Goal: Complete application form

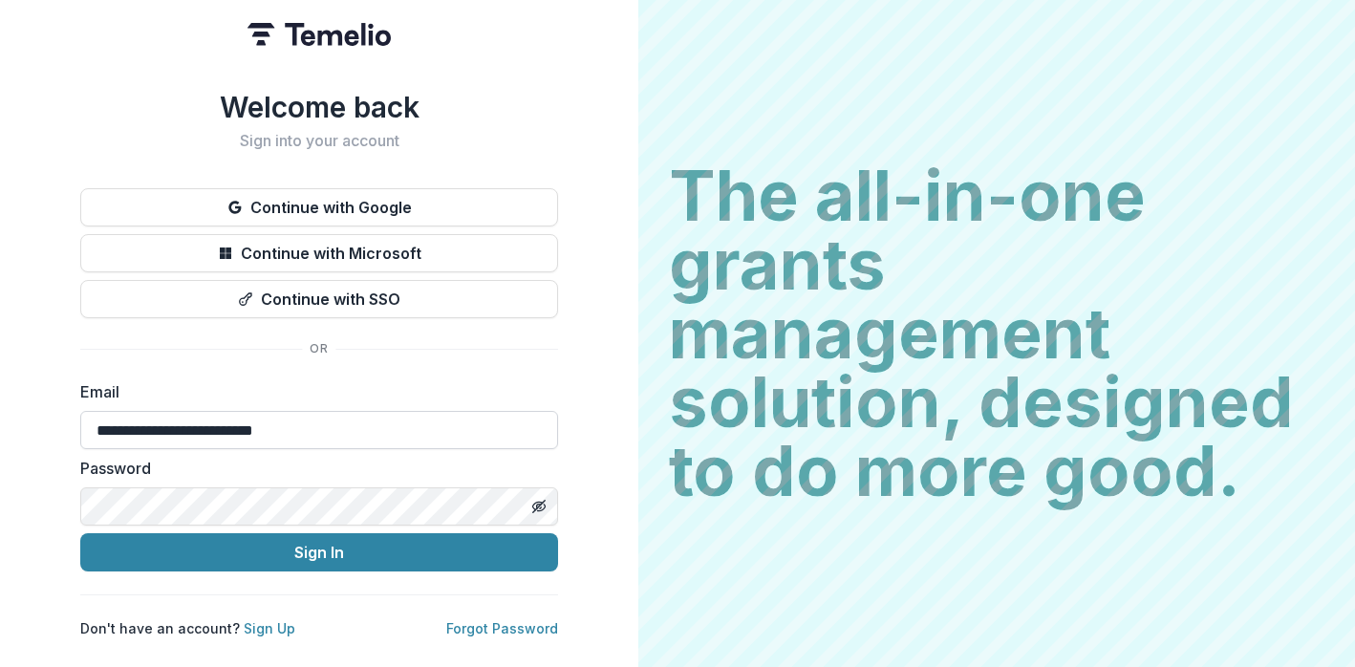
click at [178, 421] on input "**********" at bounding box center [319, 430] width 478 height 38
type input "**********"
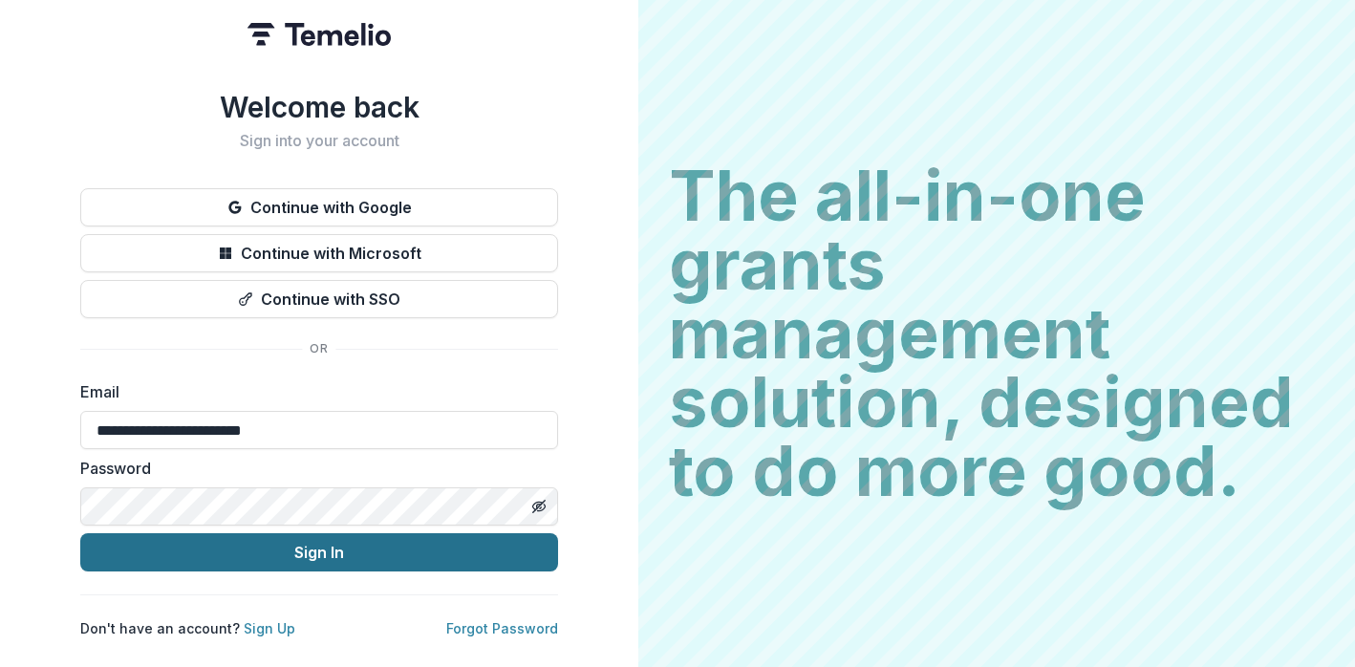
click at [326, 545] on button "Sign In" at bounding box center [319, 552] width 478 height 38
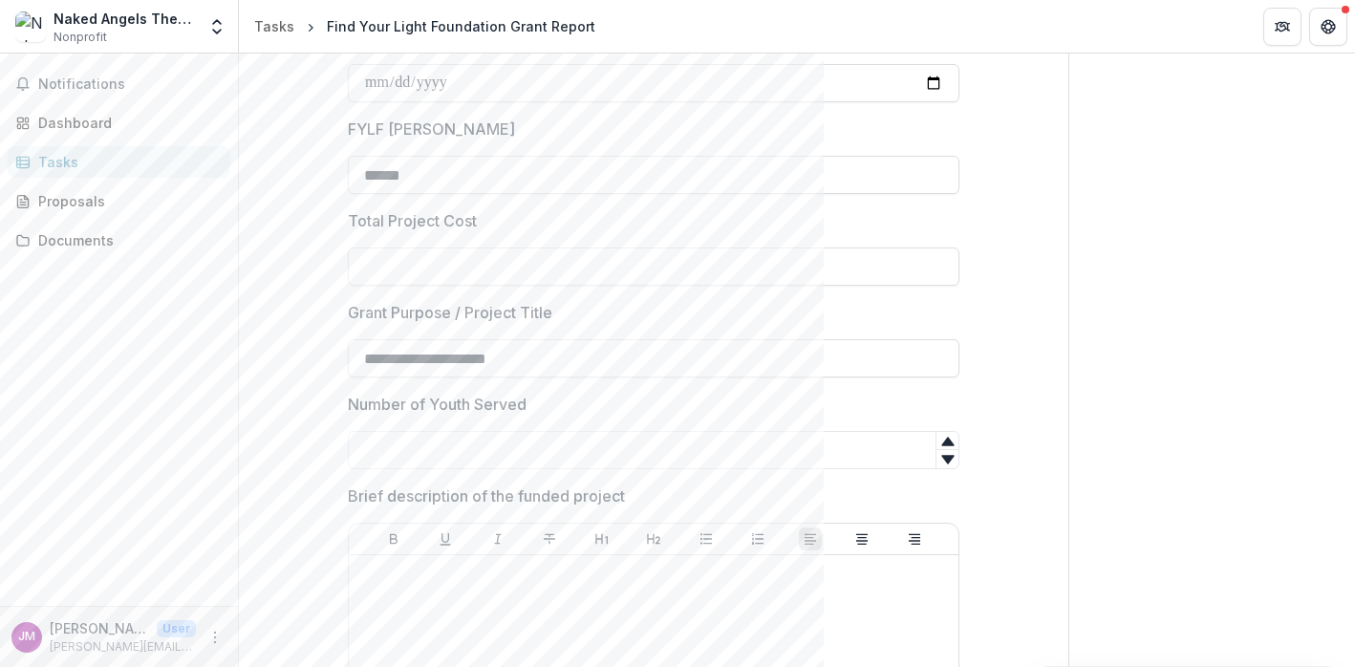
scroll to position [277, 0]
click at [396, 269] on input "Total Project Cost" at bounding box center [654, 268] width 612 height 38
type input "*"
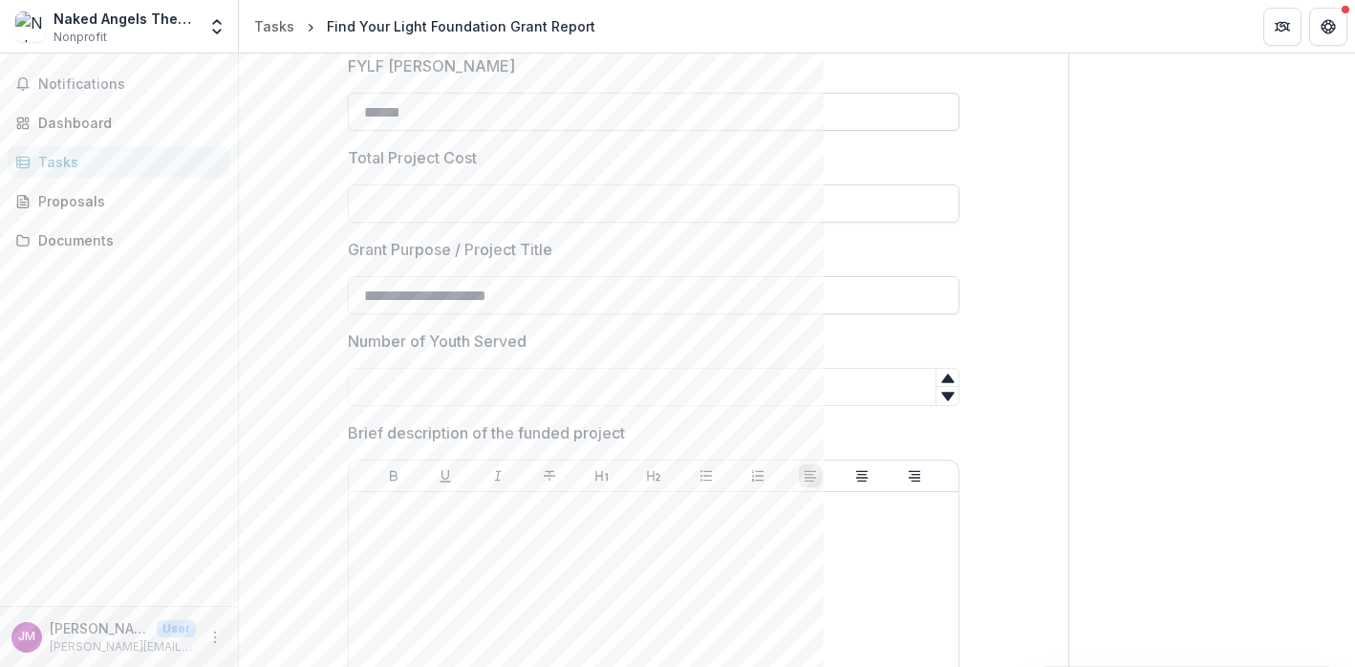
scroll to position [349, 0]
type input "**"
click at [572, 383] on input "Number of Youth Served" at bounding box center [654, 380] width 612 height 38
type input "***"
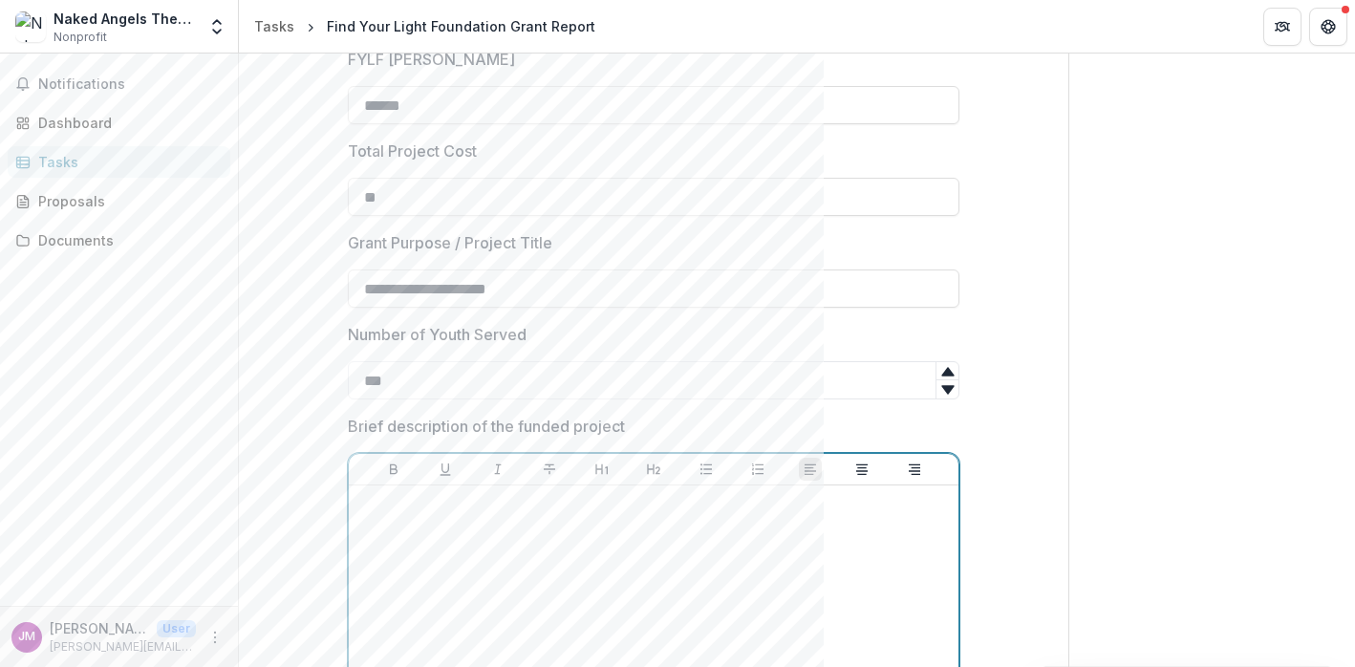
click at [403, 508] on p at bounding box center [653, 503] width 594 height 21
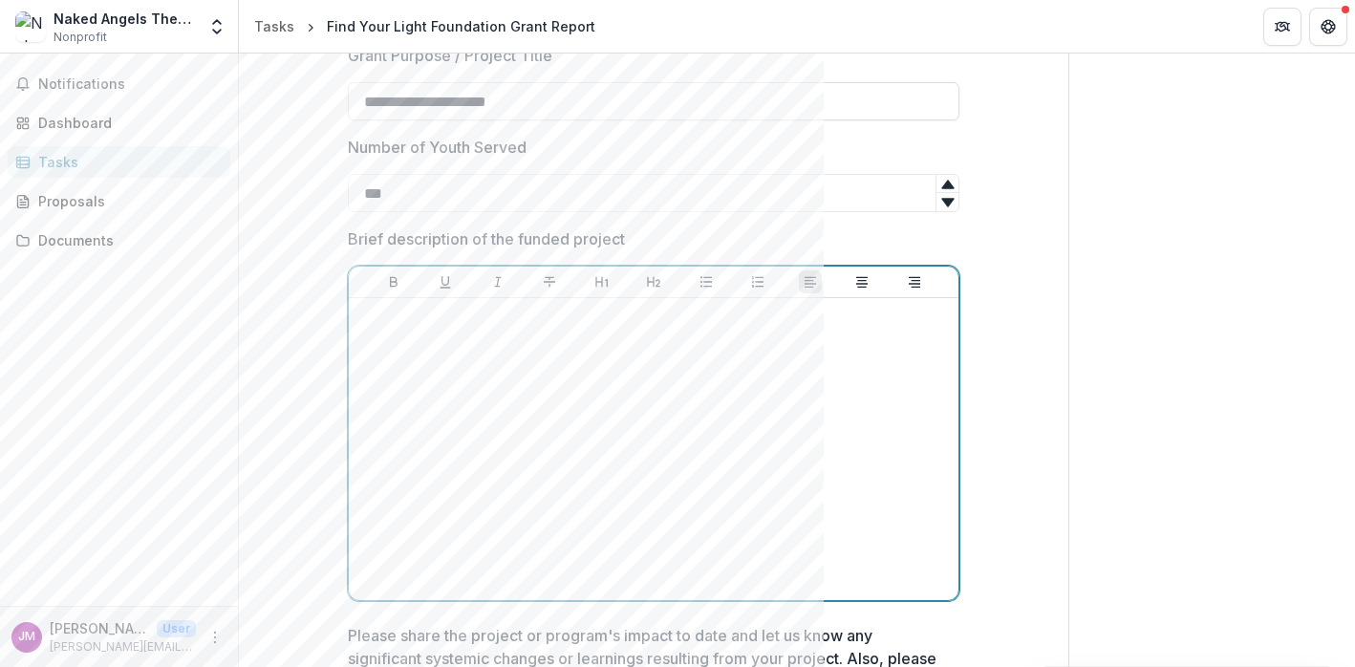
scroll to position [523, 0]
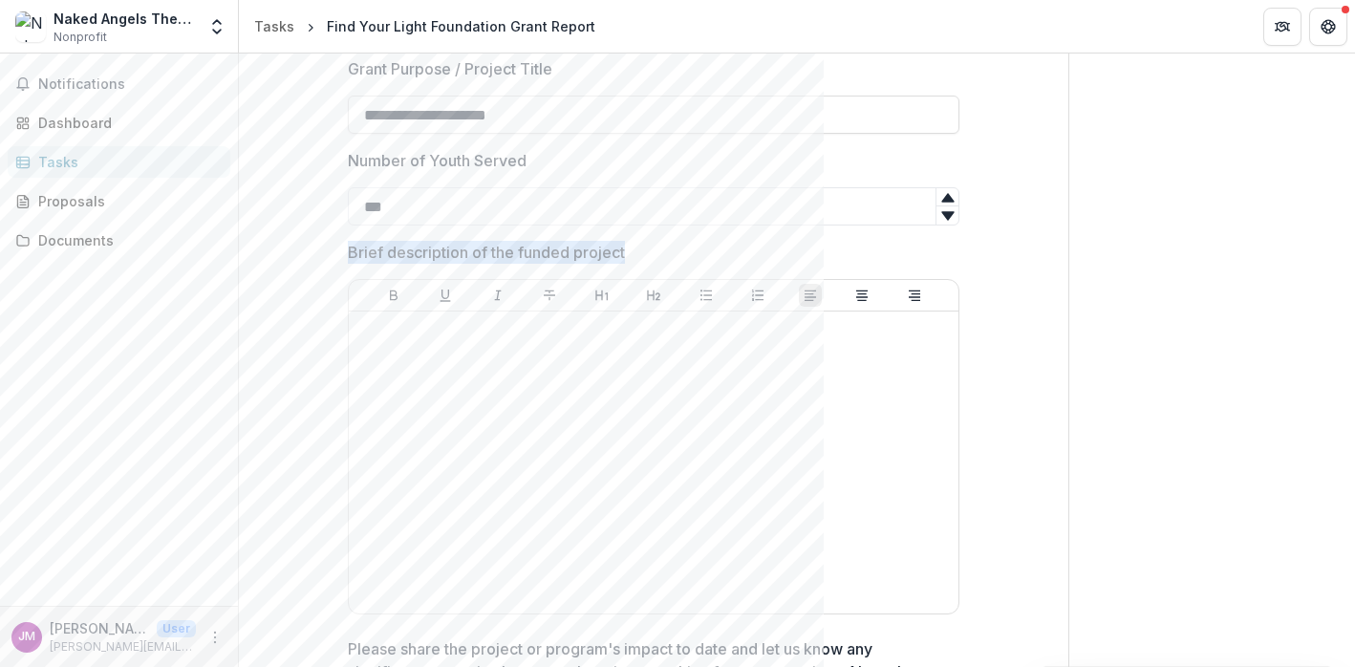
drag, startPoint x: 654, startPoint y: 248, endPoint x: 333, endPoint y: 250, distance: 321.1
copy p "Brief description of the funded project"
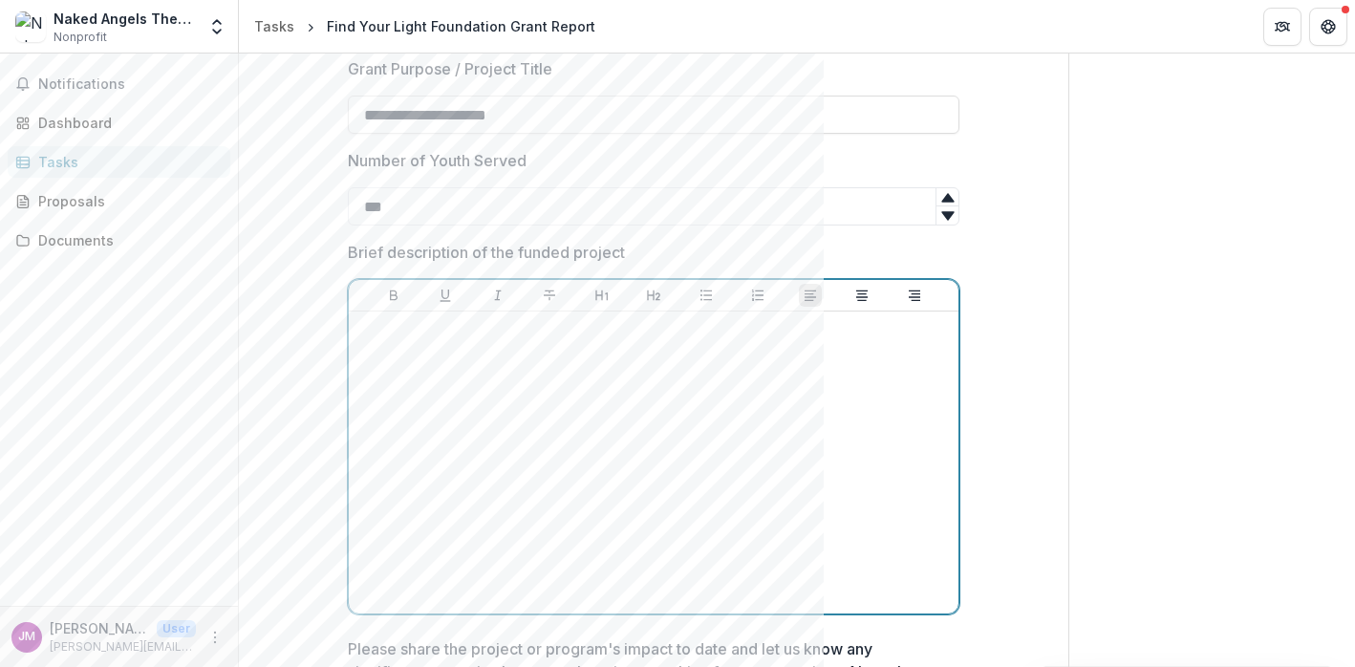
click at [484, 395] on div at bounding box center [653, 462] width 594 height 287
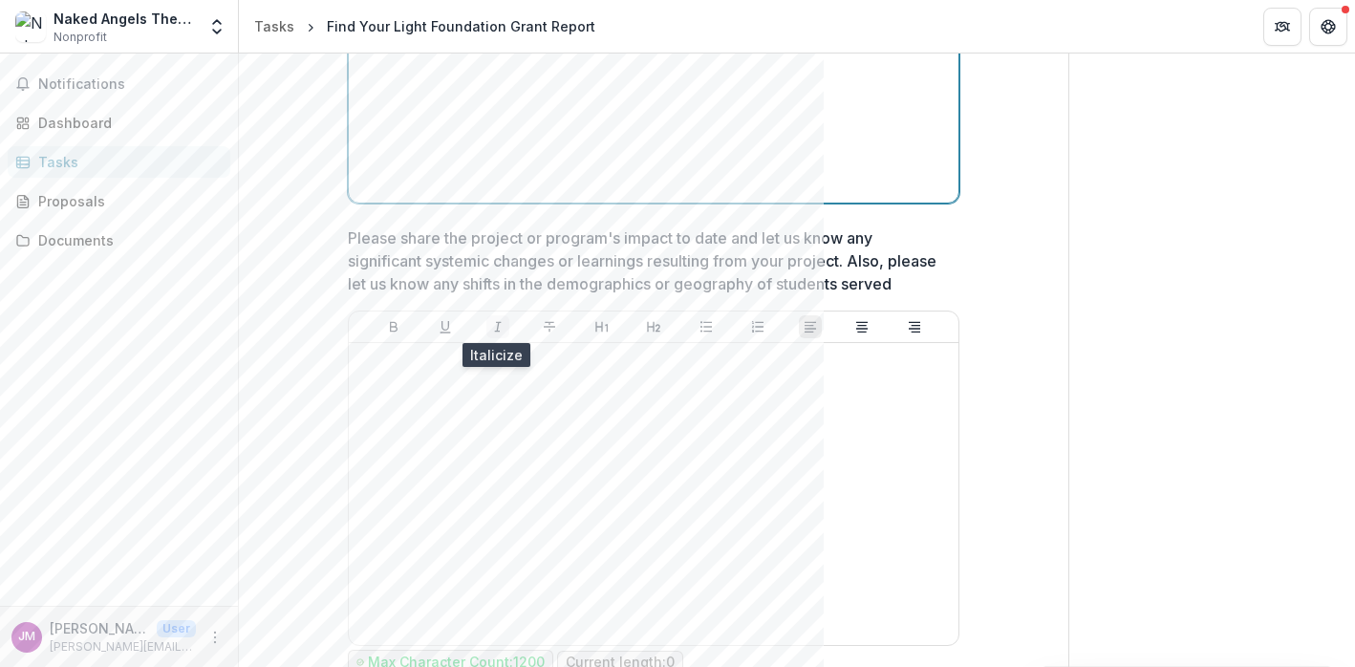
scroll to position [942, 0]
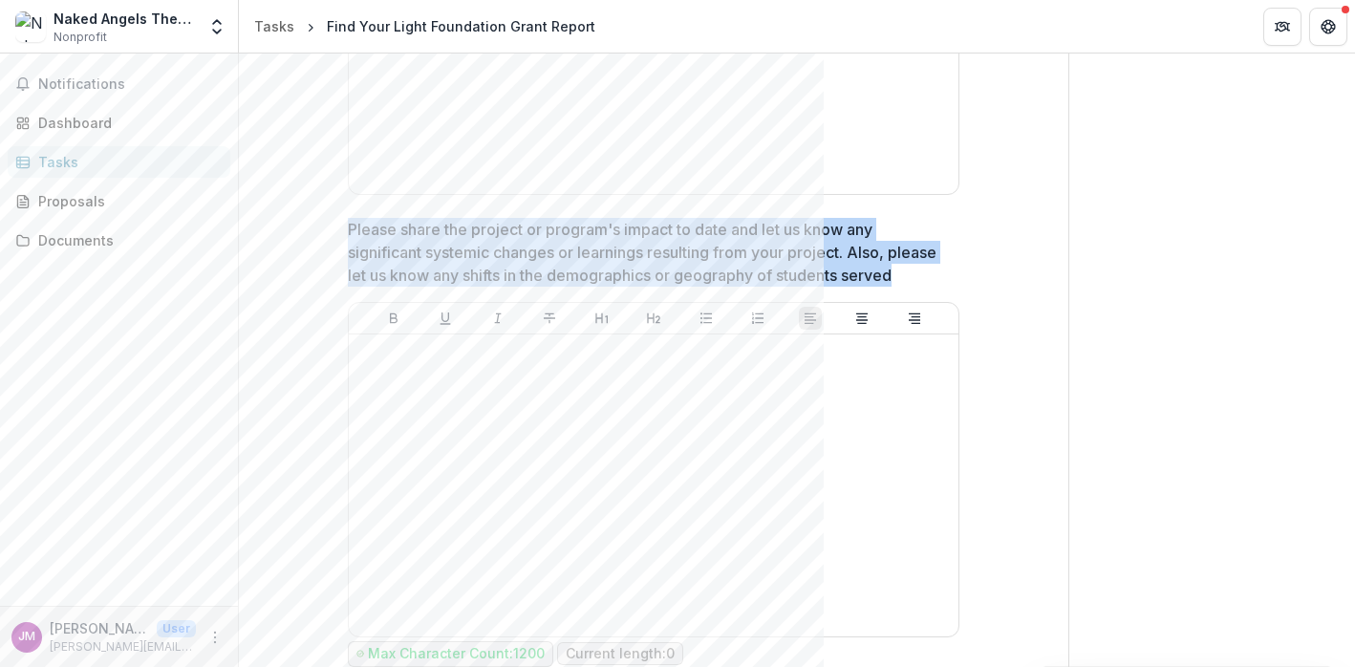
drag, startPoint x: 920, startPoint y: 272, endPoint x: 338, endPoint y: 231, distance: 583.4
copy p "Please share the project or program's impact to date and let us know any signif…"
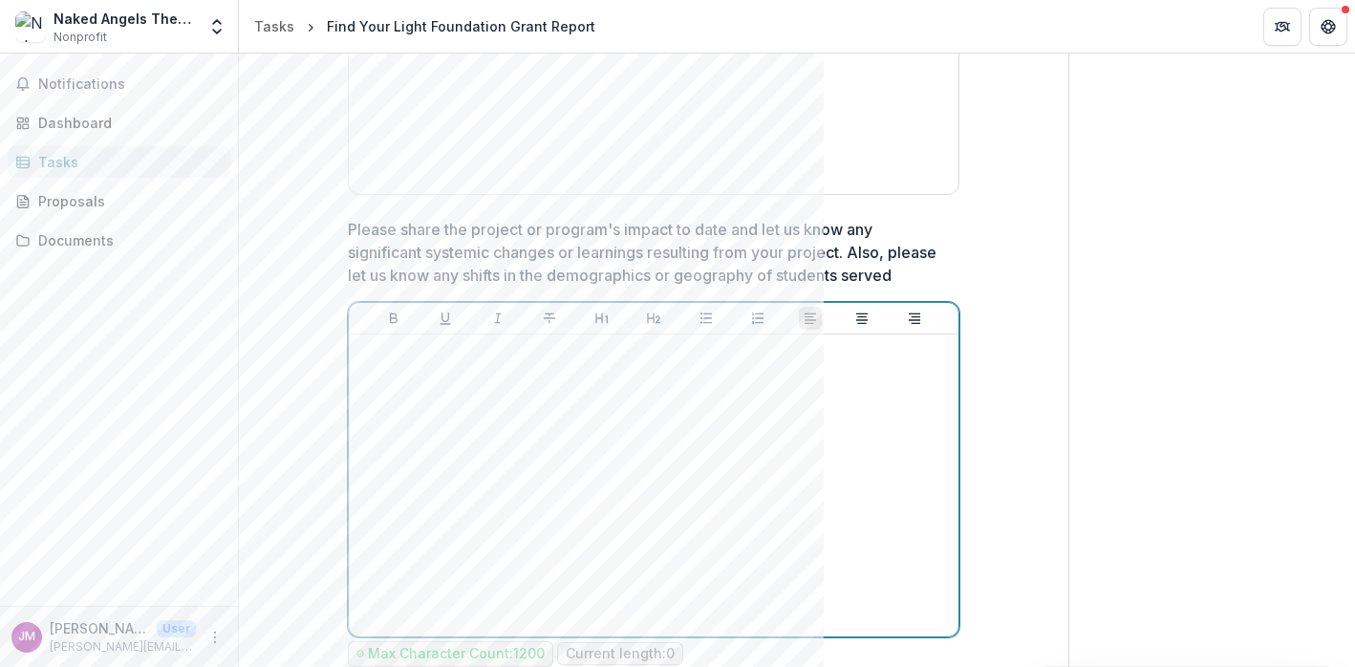
click at [489, 413] on div at bounding box center [653, 485] width 594 height 287
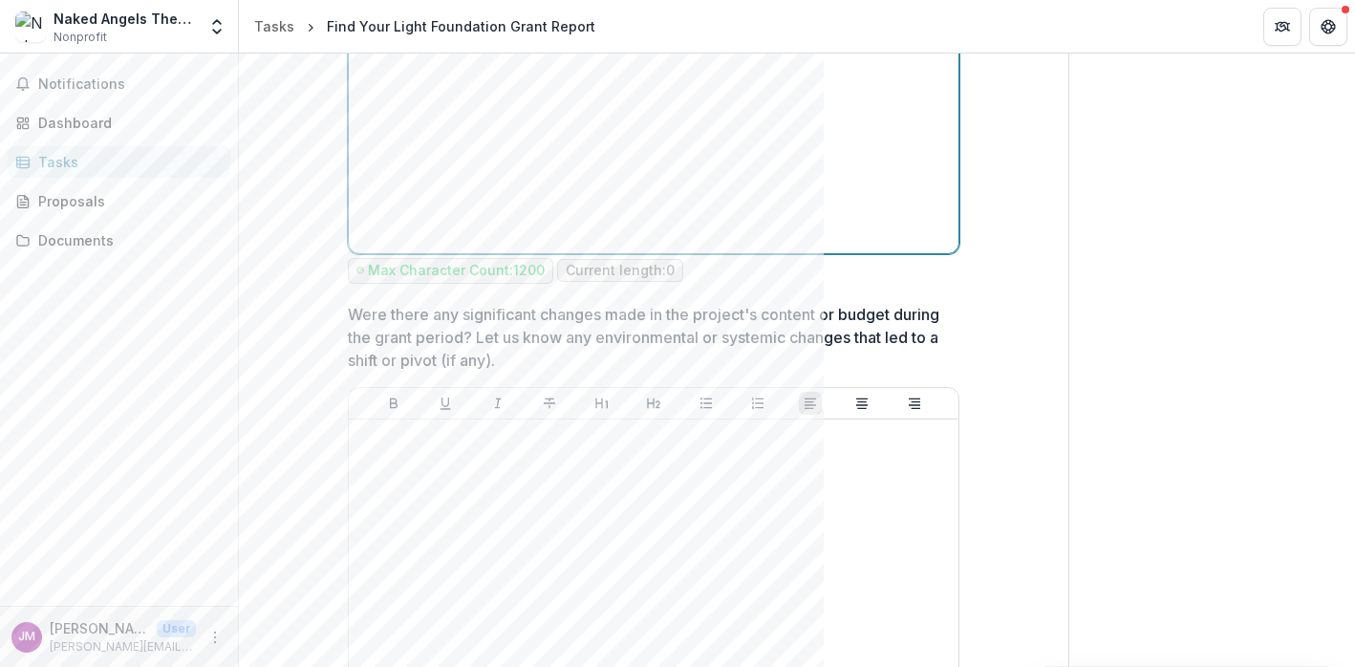
scroll to position [1327, 0]
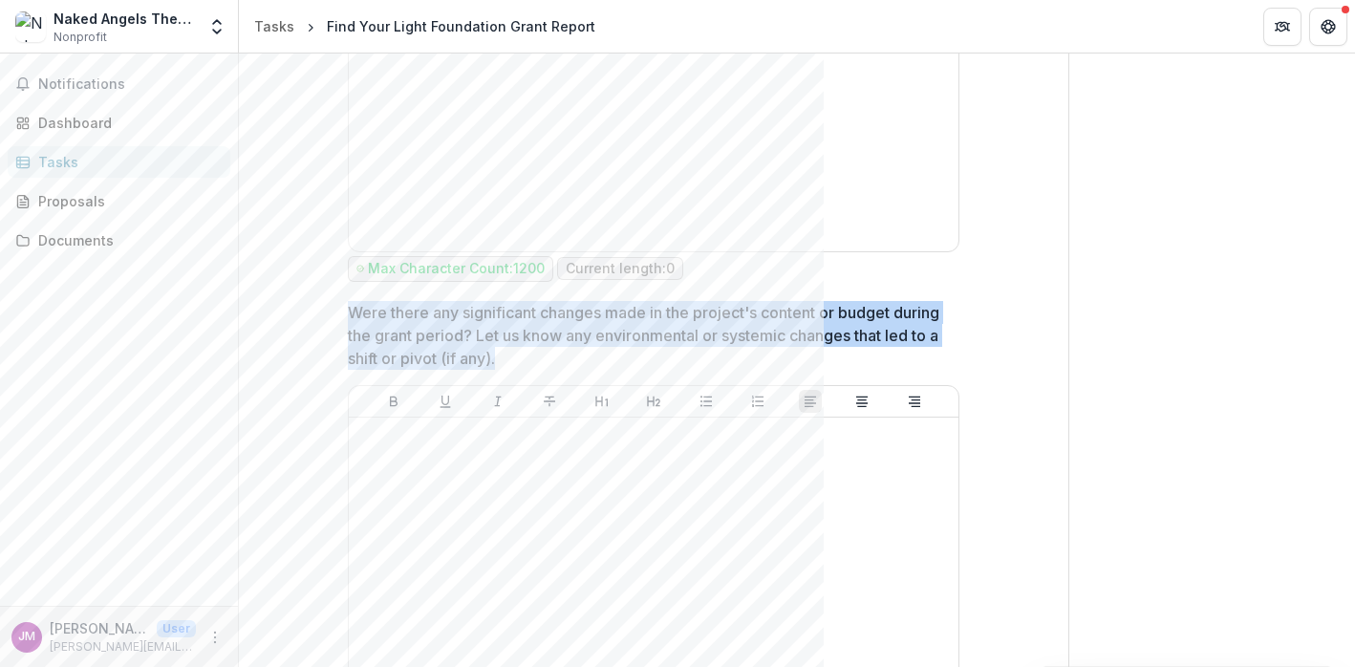
drag, startPoint x: 565, startPoint y: 355, endPoint x: 334, endPoint y: 314, distance: 233.9
copy p "Were there any significant changes made in the project's content or budget duri…"
click at [633, 358] on p "Were there any significant changes made in the project's content or budget duri…" at bounding box center [648, 335] width 600 height 69
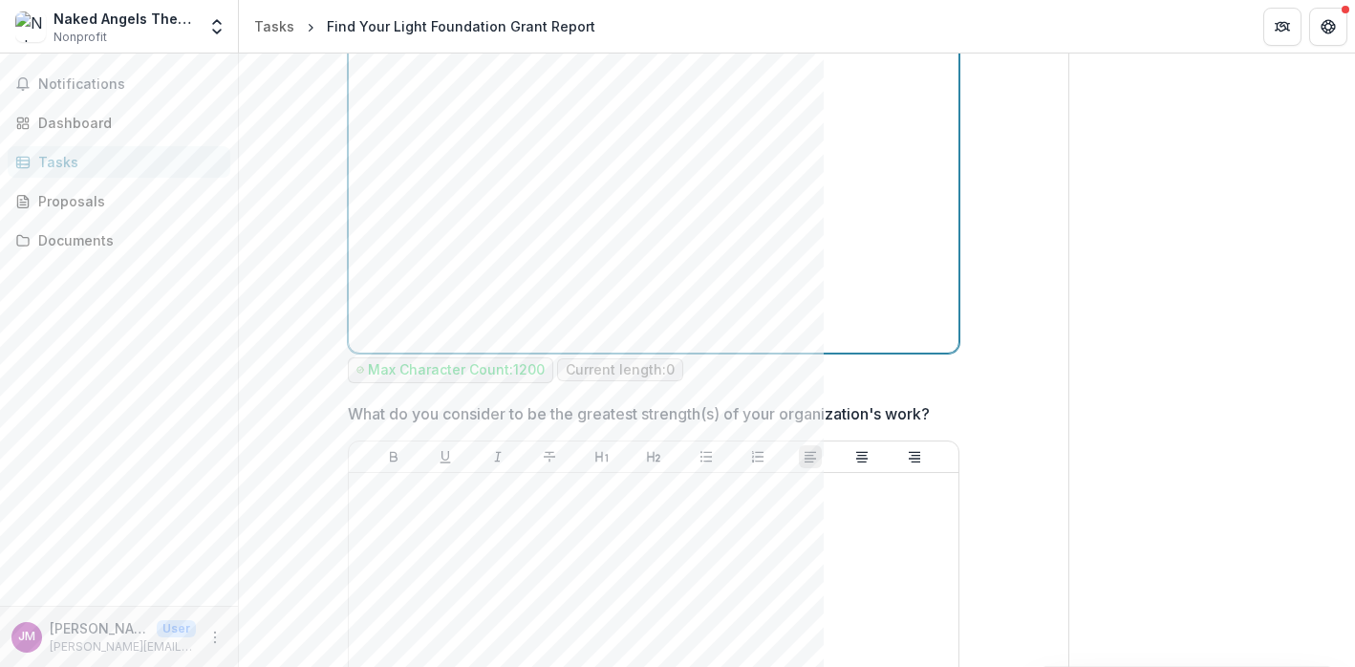
scroll to position [1707, 0]
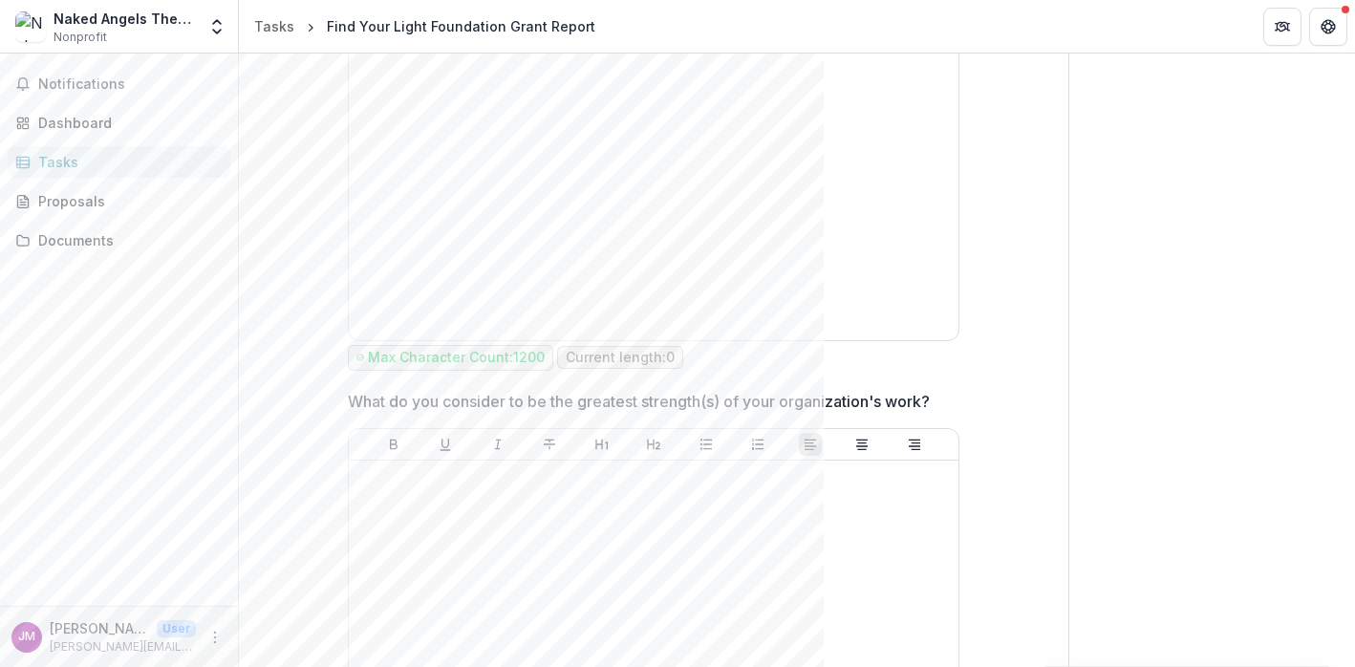
drag, startPoint x: 954, startPoint y: 391, endPoint x: 342, endPoint y: 399, distance: 611.6
click at [342, 399] on div "**********" at bounding box center [654, 422] width 642 height 3863
copy p "What do you consider to be the greatest strength(s) of your organization's work?"
click at [596, 549] on div at bounding box center [653, 611] width 594 height 287
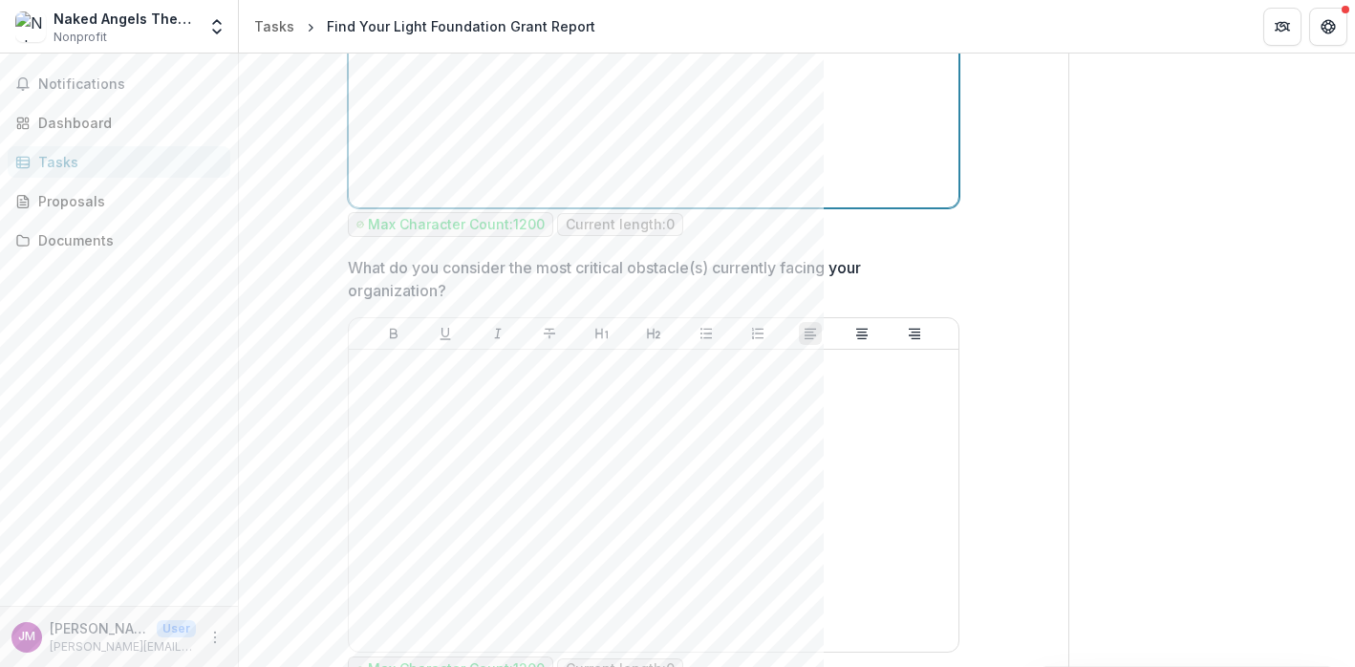
scroll to position [2269, 0]
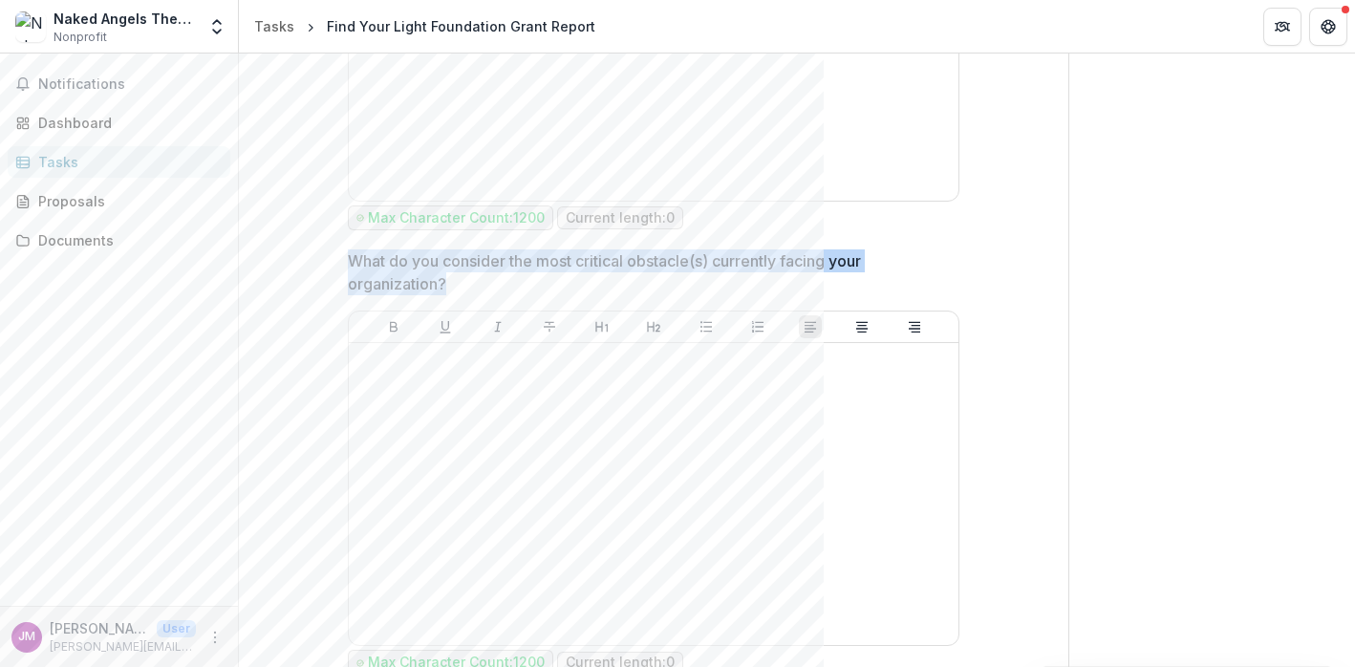
drag, startPoint x: 475, startPoint y: 271, endPoint x: 346, endPoint y: 246, distance: 131.6
click at [348, 249] on p "What do you consider the most critical obstacle(s) currently facing your organi…" at bounding box center [648, 272] width 600 height 46
drag, startPoint x: 460, startPoint y: 271, endPoint x: 333, endPoint y: 253, distance: 127.4
copy p "What do you consider the most critical obstacle(s) currently facing your organi…"
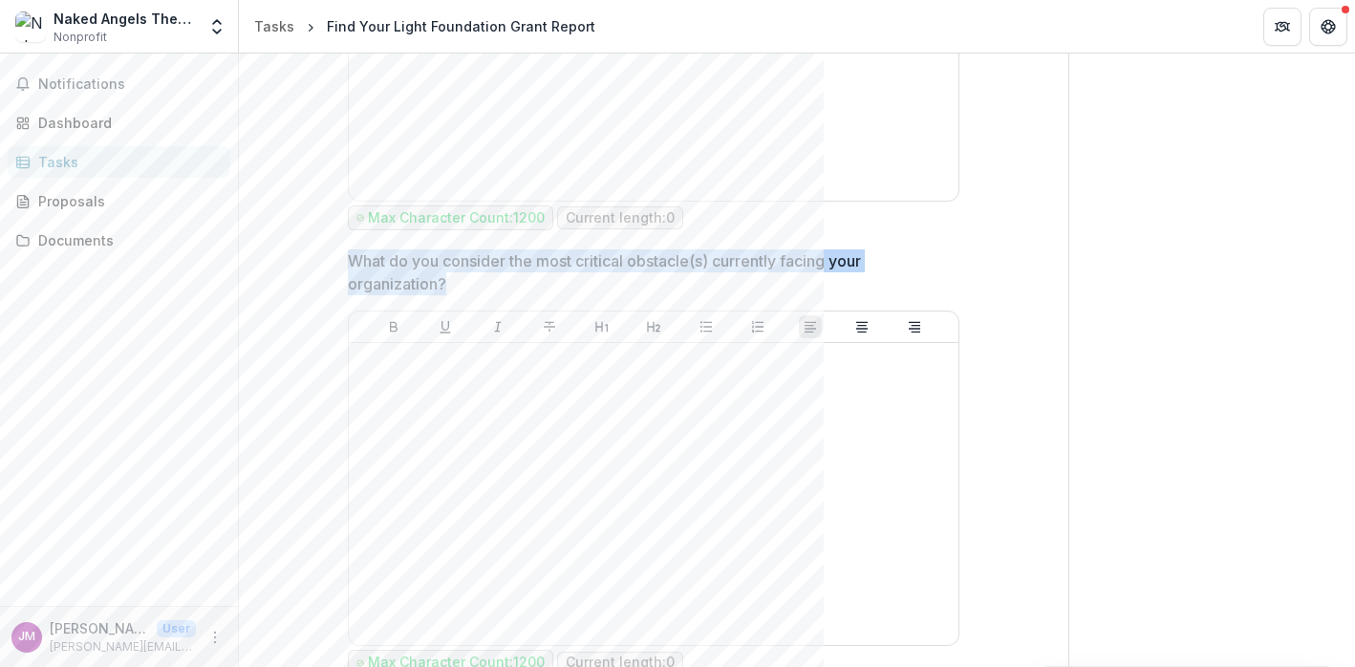
click at [515, 271] on p "What do you consider the most critical obstacle(s) currently facing your organi…" at bounding box center [648, 272] width 600 height 46
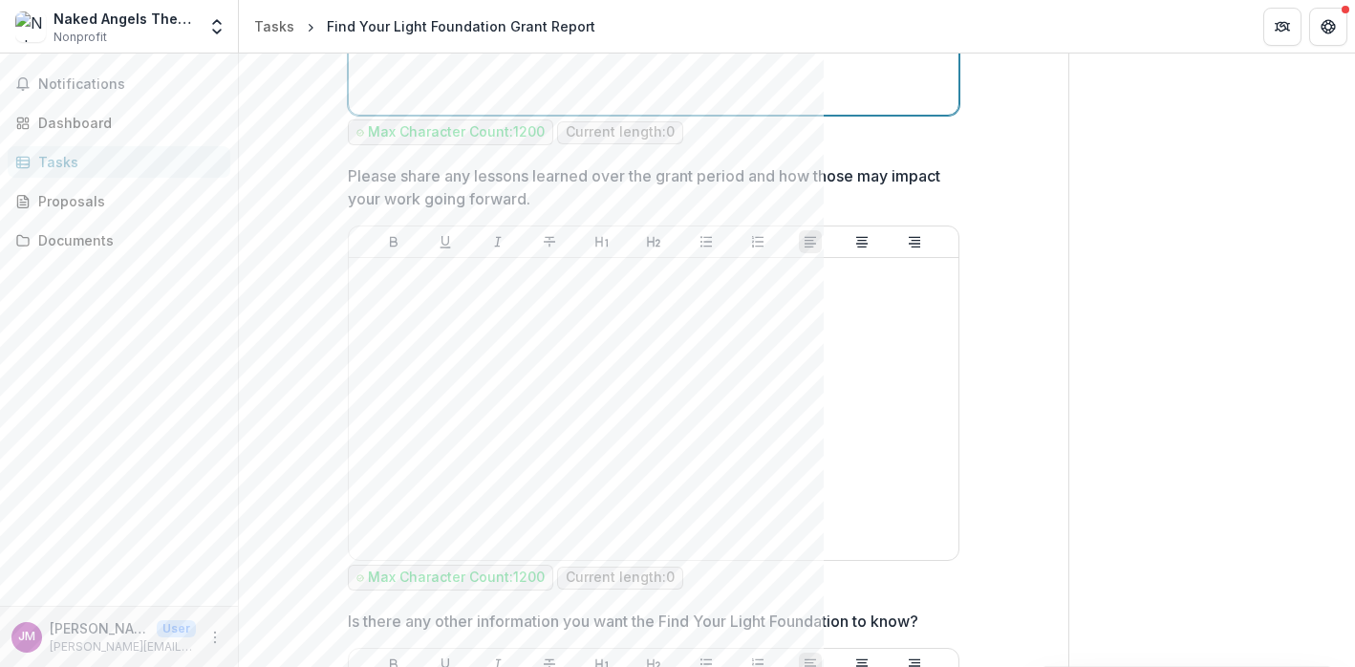
scroll to position [2802, 0]
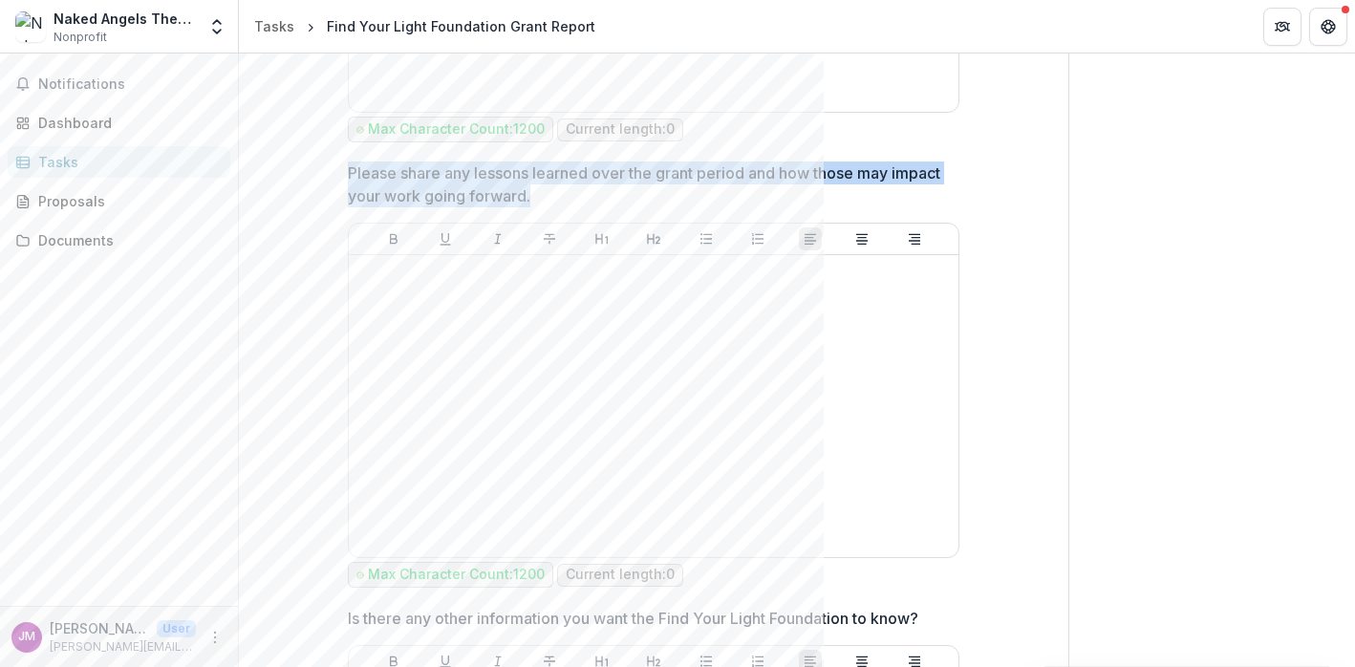
drag, startPoint x: 606, startPoint y: 182, endPoint x: 333, endPoint y: 158, distance: 274.3
copy p "Please share any lessons learned over the grant period and how those may impact…"
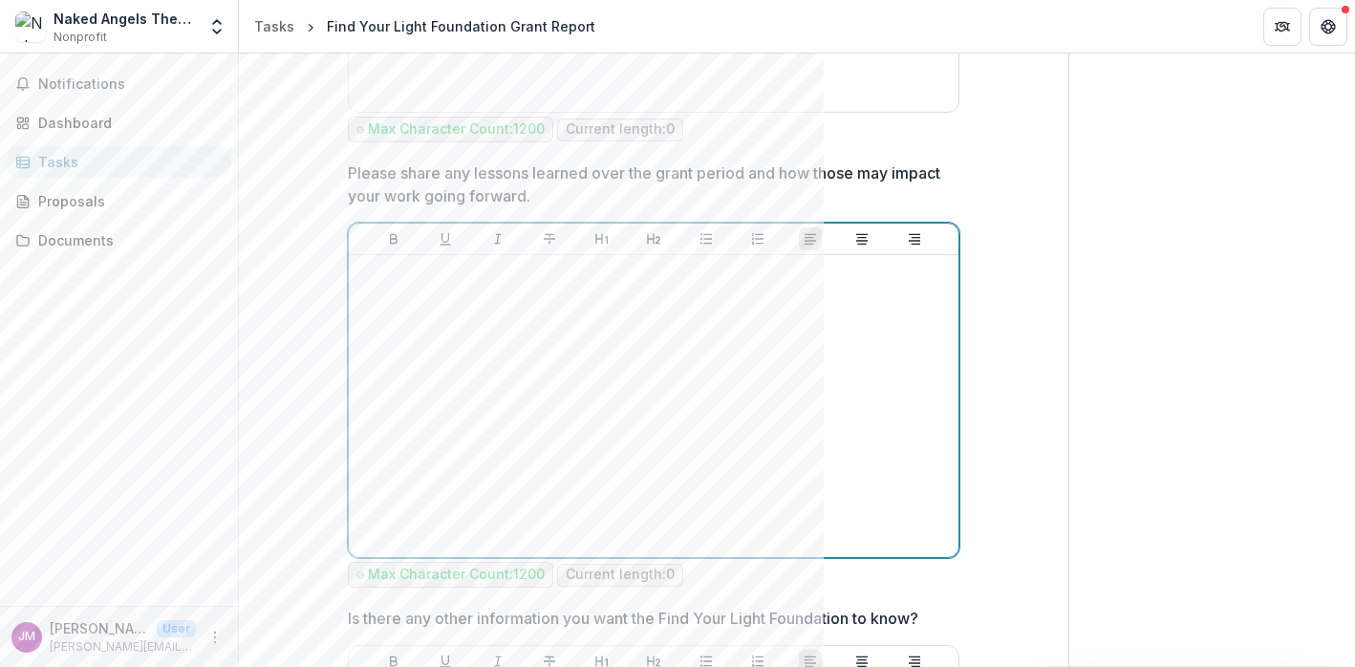
click at [540, 367] on div at bounding box center [653, 406] width 594 height 287
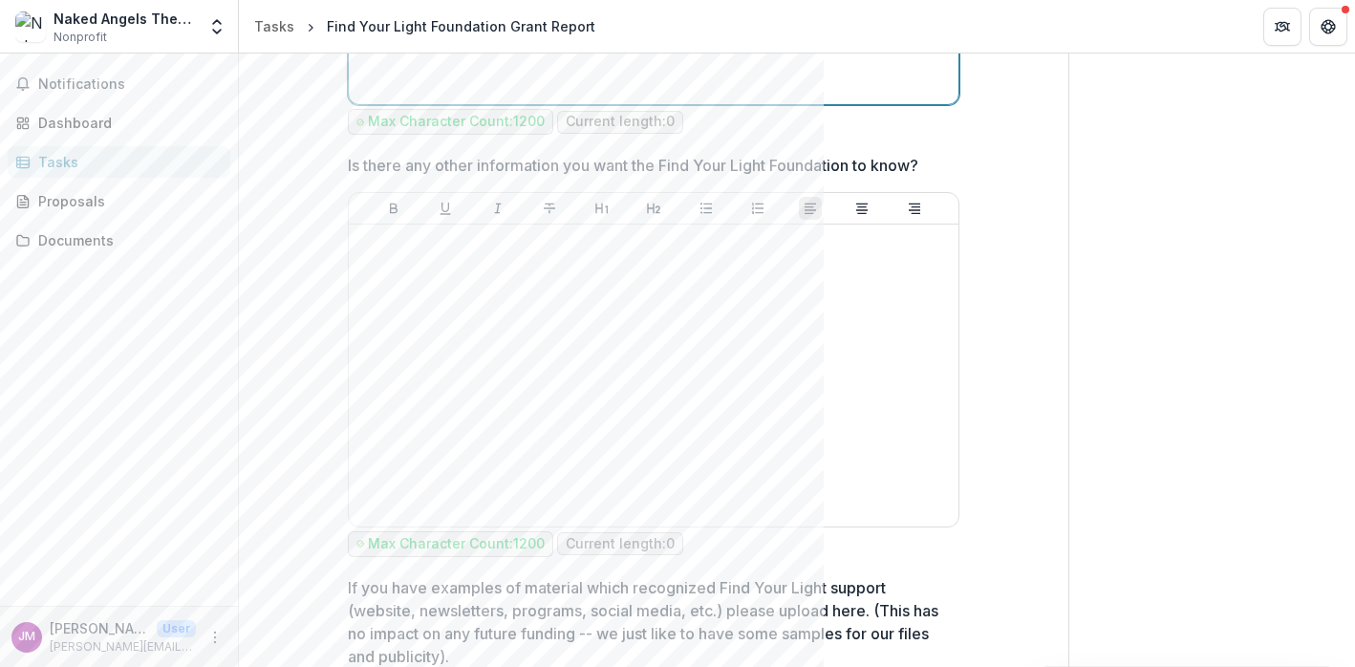
scroll to position [3274, 0]
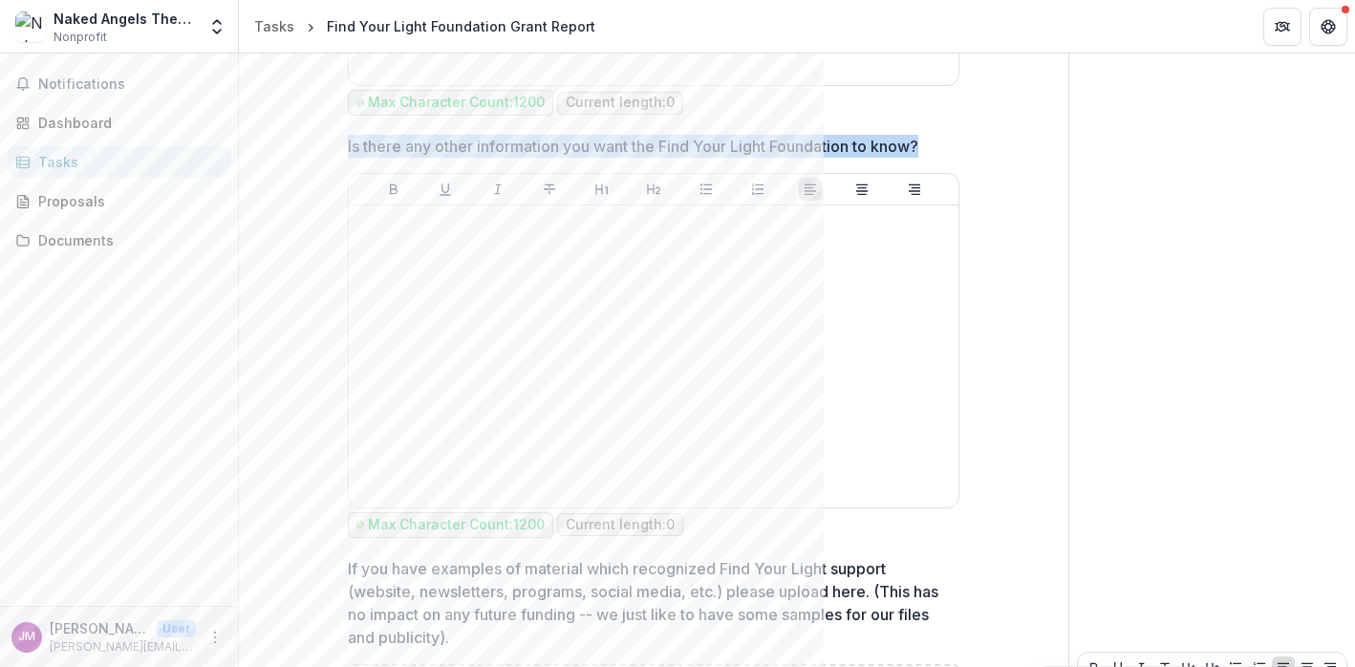
drag, startPoint x: 955, startPoint y: 130, endPoint x: 328, endPoint y: 124, distance: 626.9
copy p "Is there any other information you want the Find Your Light Foundation to know?"
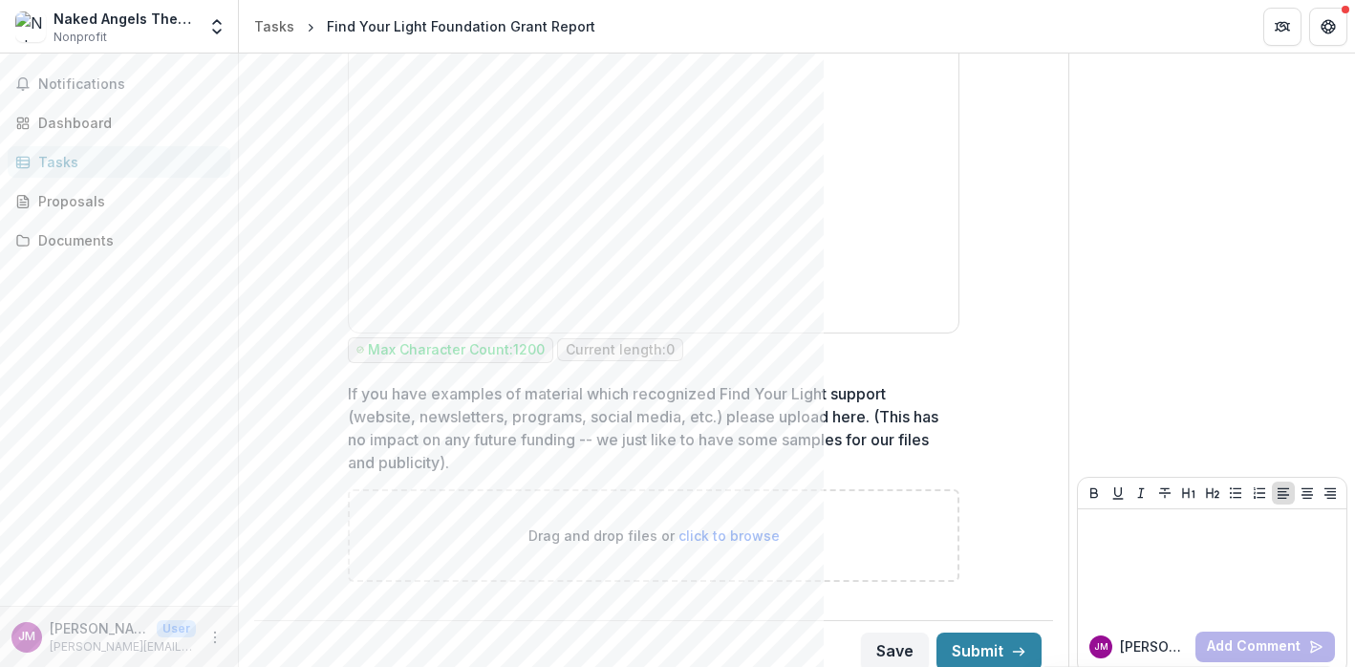
scroll to position [3448, 0]
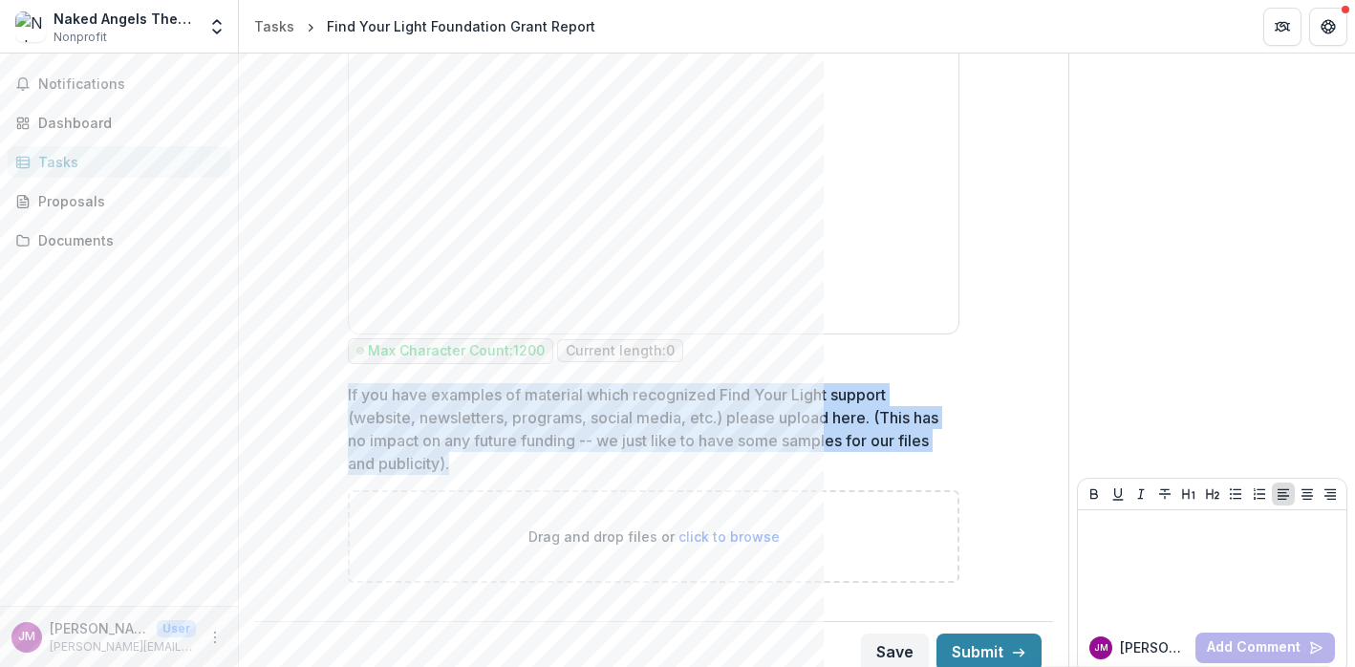
drag, startPoint x: 470, startPoint y: 444, endPoint x: 333, endPoint y: 377, distance: 152.6
copy p "If you have examples of material which recognized Find Your Light support (webs…"
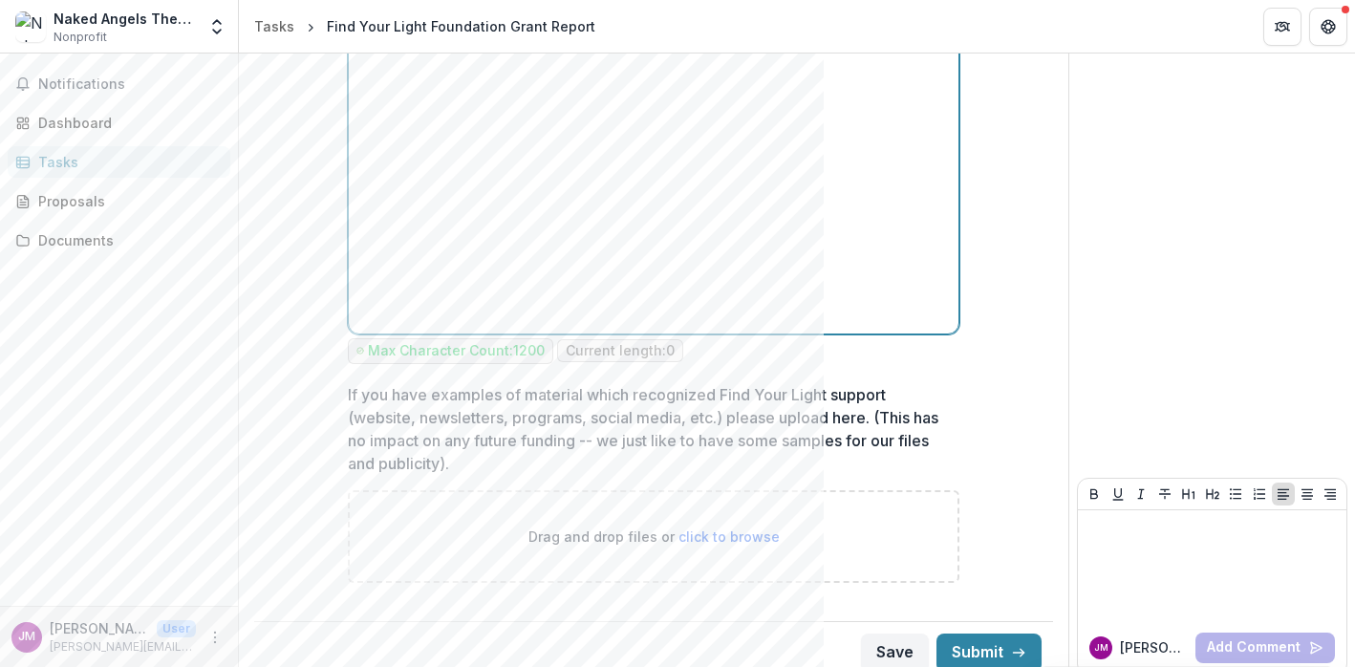
click at [549, 238] on div at bounding box center [653, 182] width 594 height 287
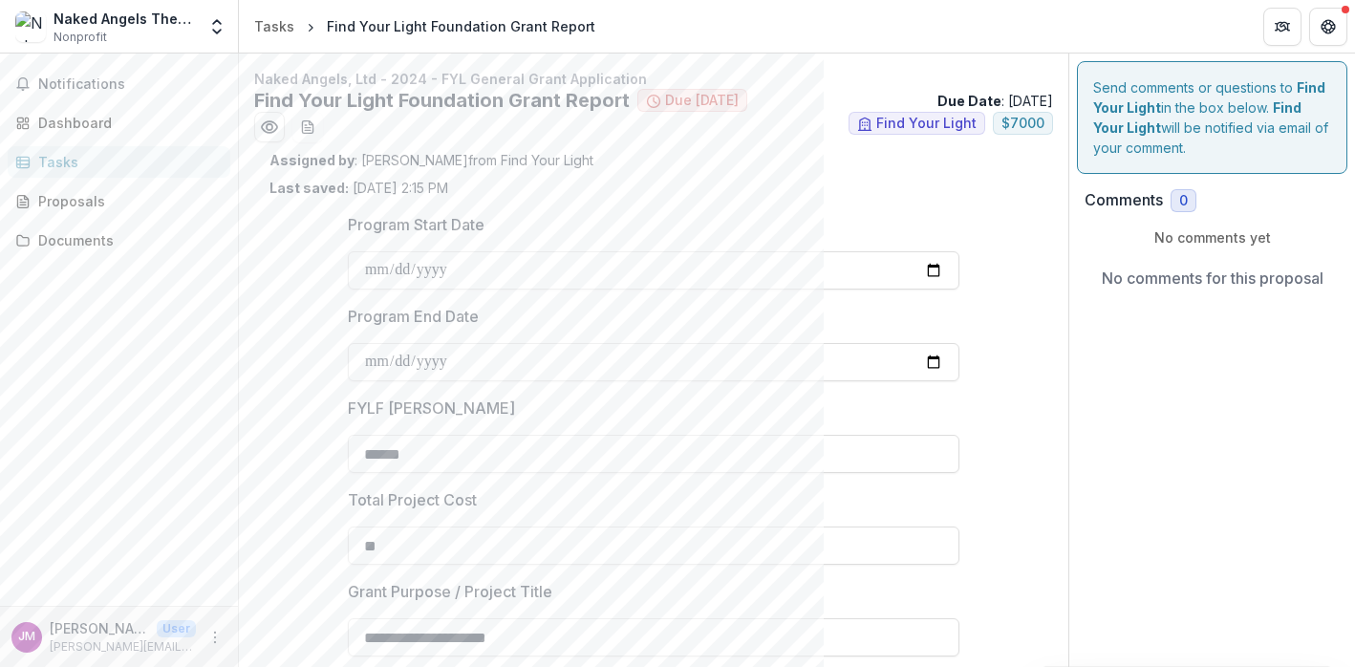
scroll to position [0, 0]
click at [213, 630] on icon "More" at bounding box center [214, 637] width 15 height 15
click at [300, 632] on button "Logout" at bounding box center [341, 629] width 204 height 32
